Goal: Information Seeking & Learning: Check status

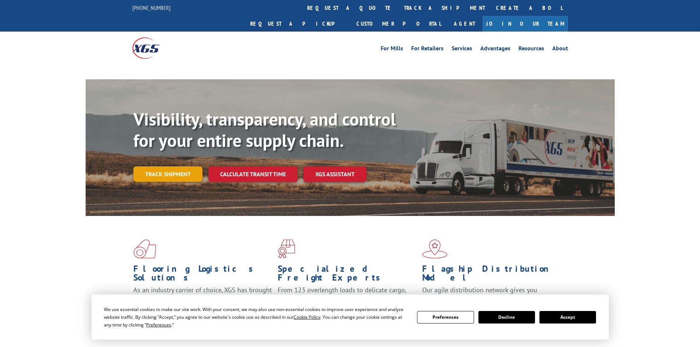
click at [167, 166] on link "Track shipment" at bounding box center [167, 173] width 69 height 15
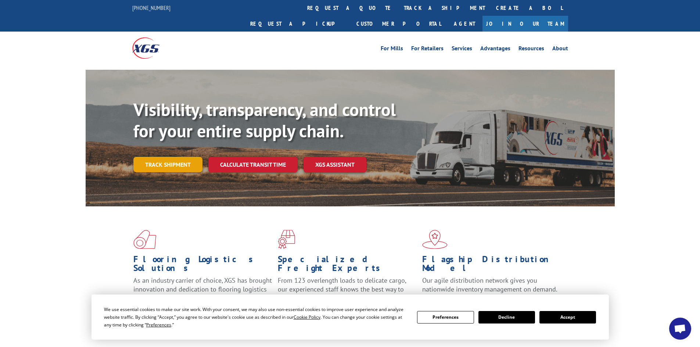
click at [166, 157] on link "Track shipment" at bounding box center [167, 164] width 69 height 15
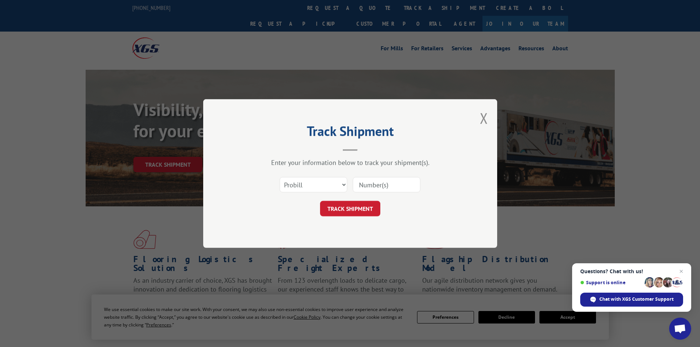
paste input "17228716"
type input "17228716"
click at [347, 205] on button "TRACK SHIPMENT" at bounding box center [350, 208] width 60 height 15
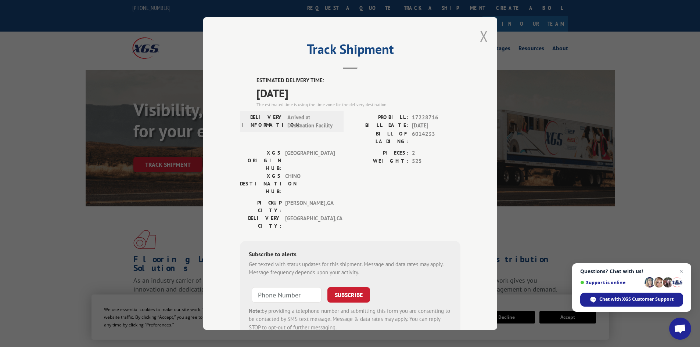
click at [482, 35] on button "Close modal" at bounding box center [484, 35] width 8 height 19
